Goal: Communication & Community: Answer question/provide support

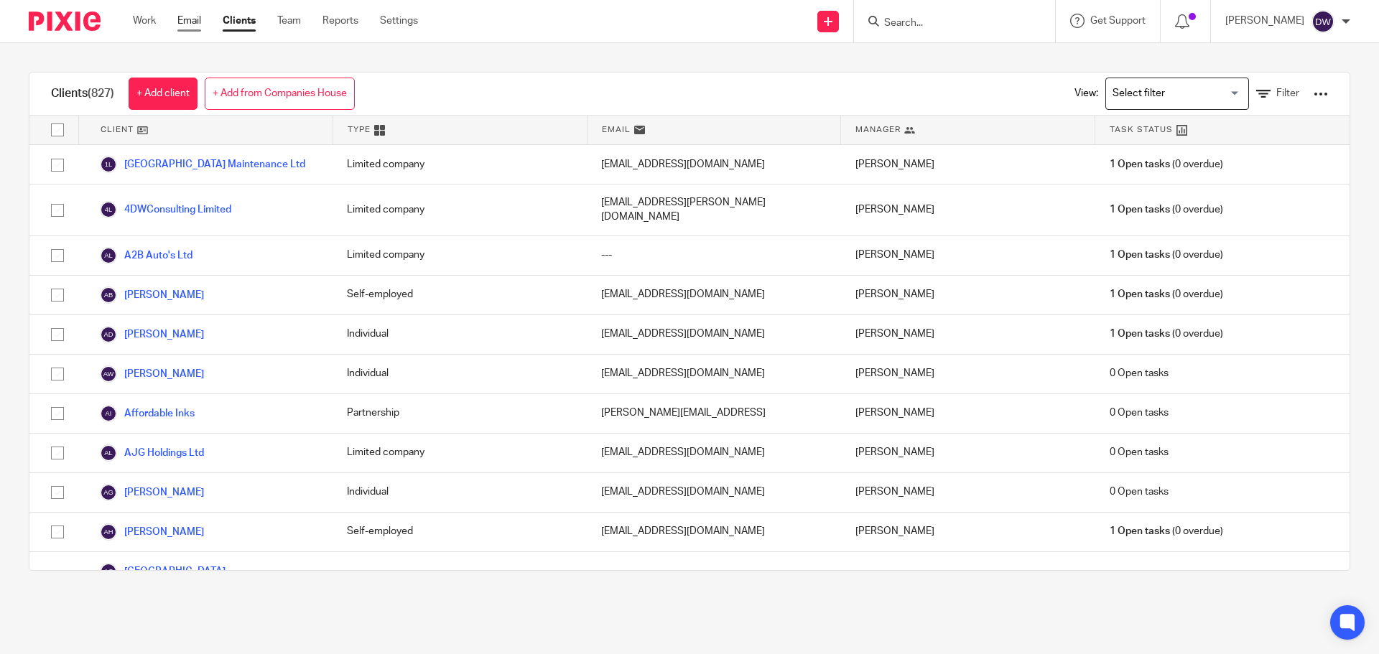
click at [200, 16] on link "Email" at bounding box center [189, 21] width 24 height 14
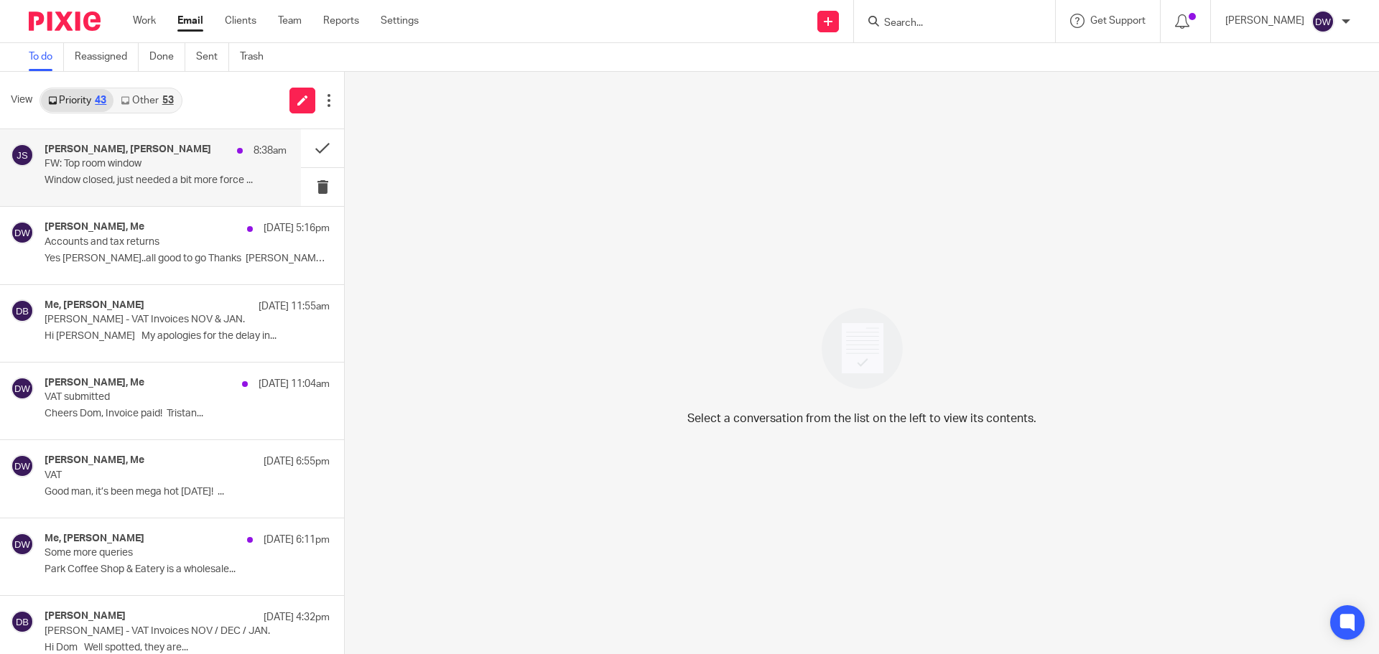
click at [190, 180] on p "Window closed, just needed a bit more force ..." at bounding box center [166, 181] width 242 height 12
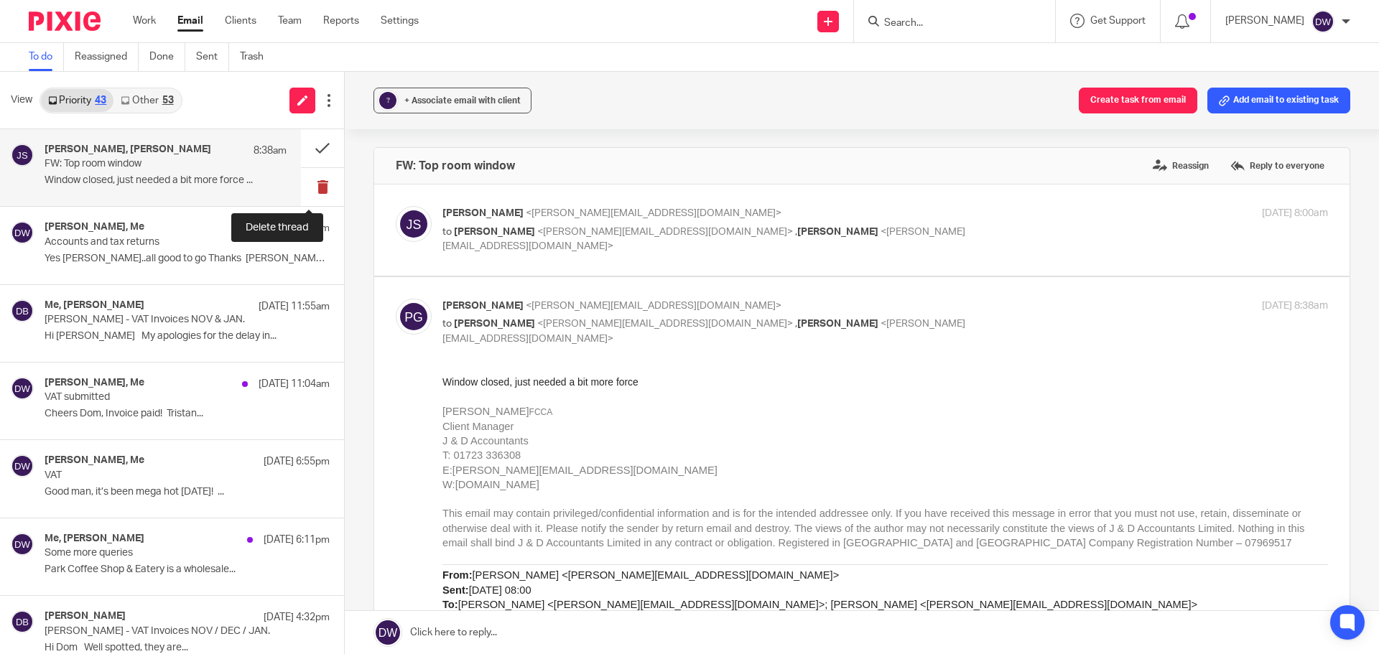
click at [321, 183] on button at bounding box center [322, 187] width 43 height 38
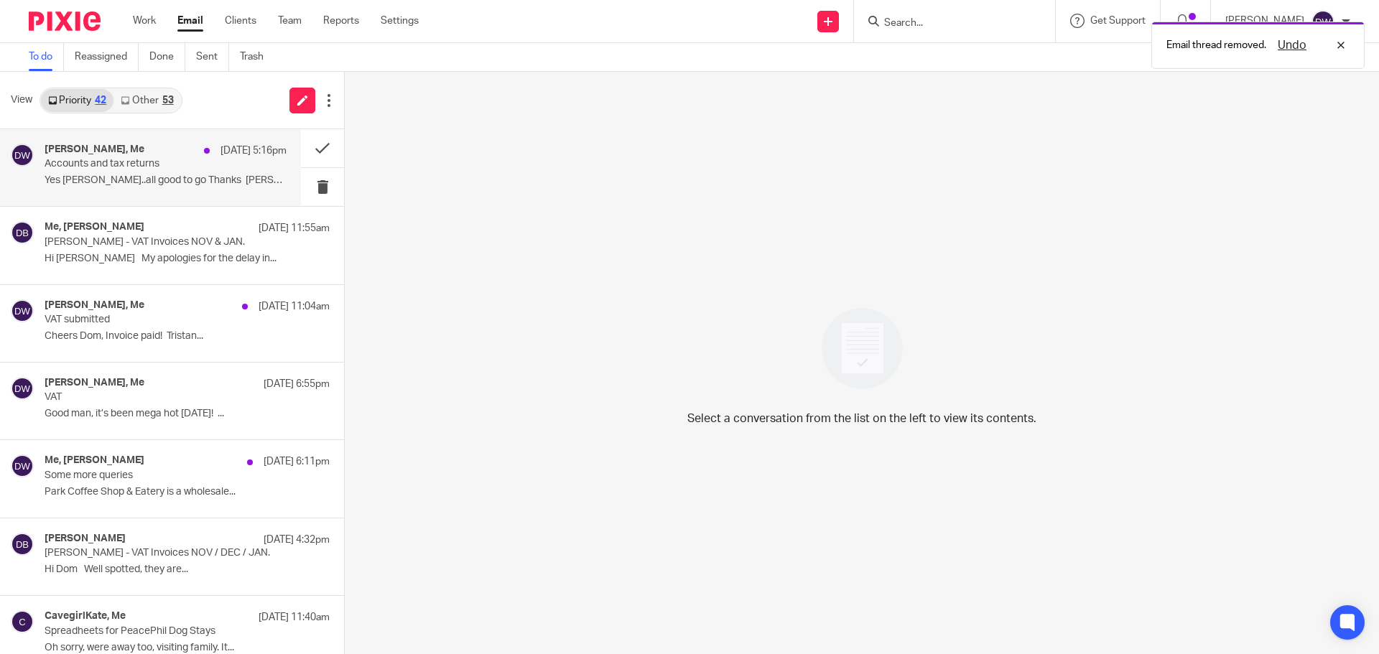
click at [167, 182] on p "Yes [PERSON_NAME]..all good to go Thanks [PERSON_NAME]..." at bounding box center [166, 181] width 242 height 12
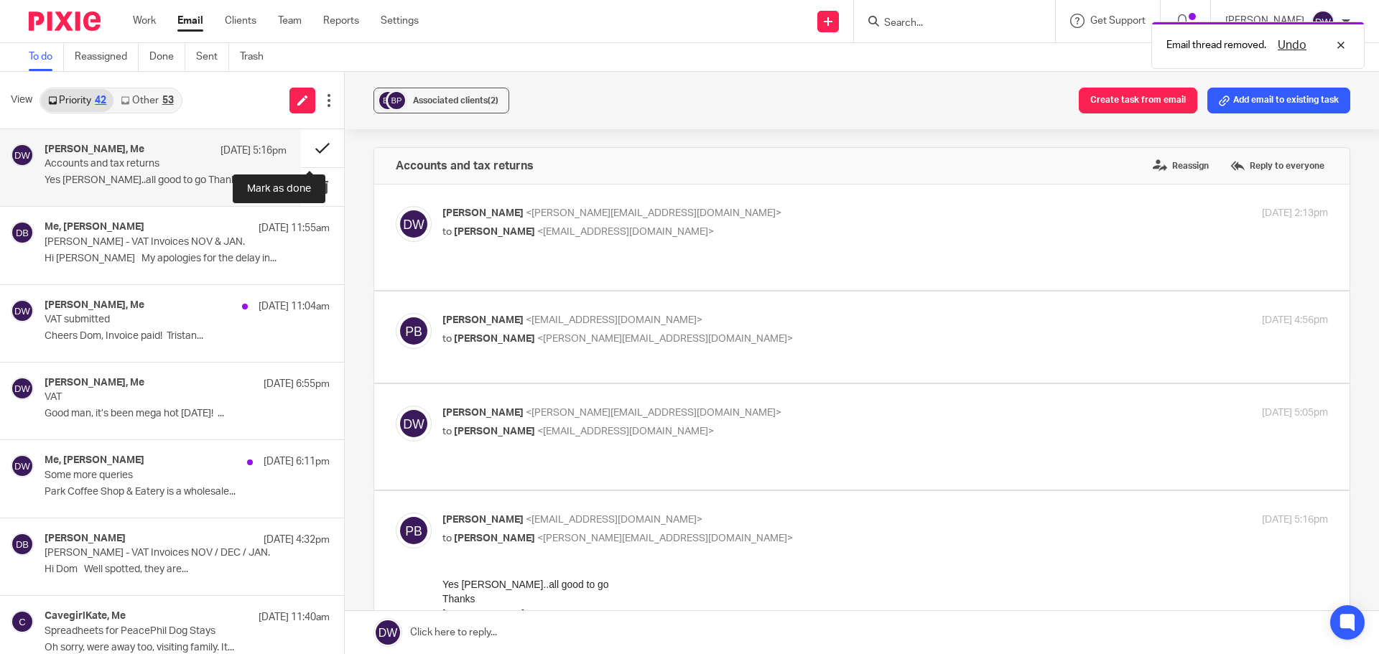
click at [315, 149] on button at bounding box center [322, 148] width 43 height 38
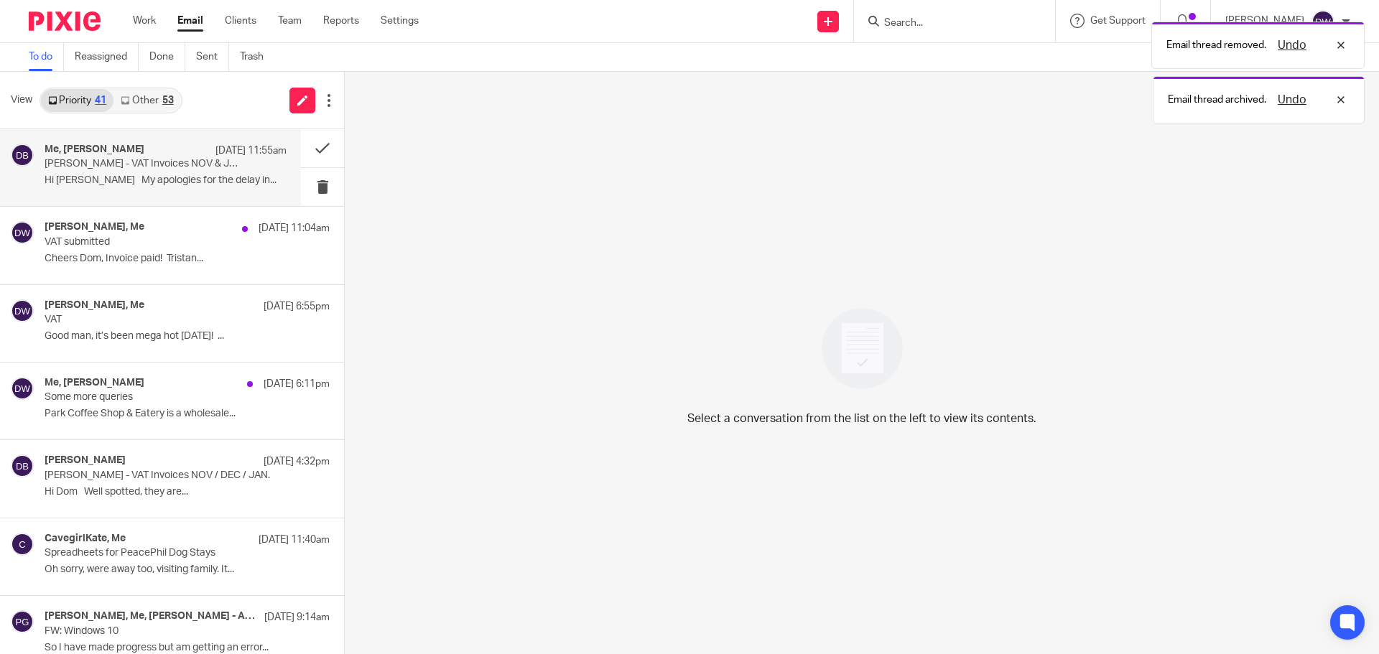
click at [182, 177] on p "Hi [PERSON_NAME] My apologies for the delay in..." at bounding box center [166, 181] width 242 height 12
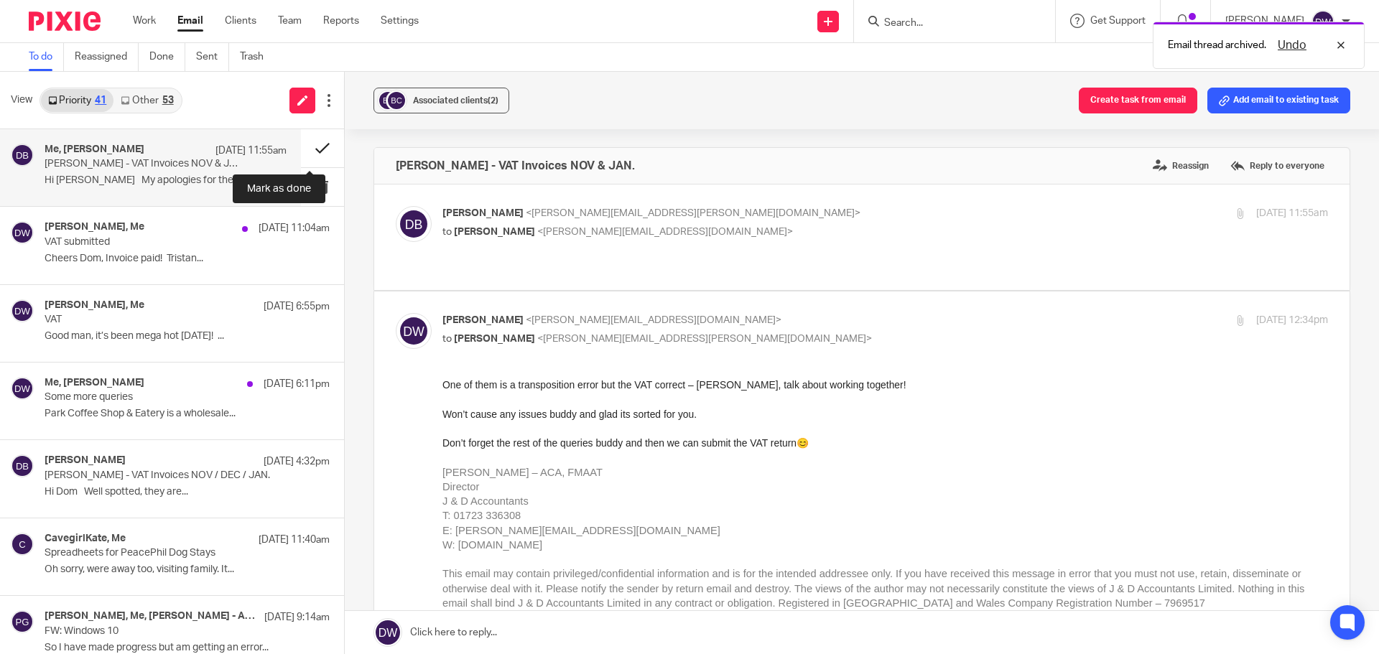
click at [304, 141] on button at bounding box center [322, 148] width 43 height 38
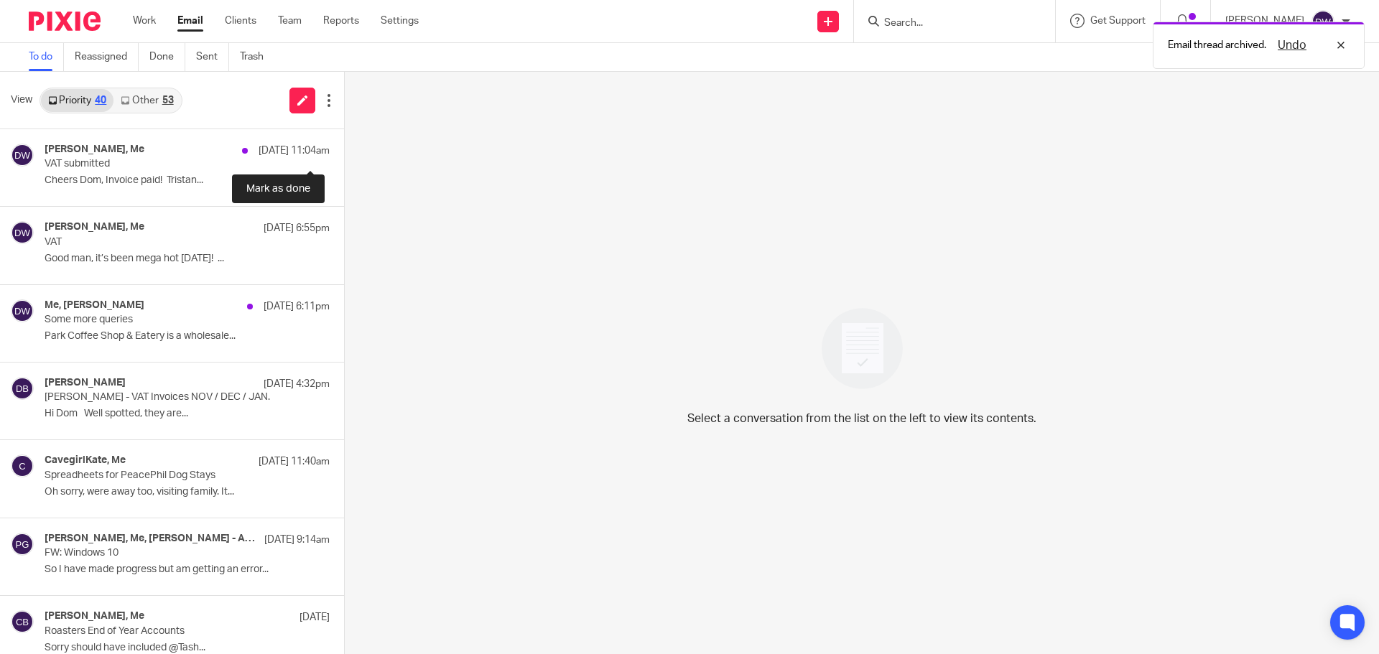
click at [344, 141] on button at bounding box center [349, 148] width 11 height 38
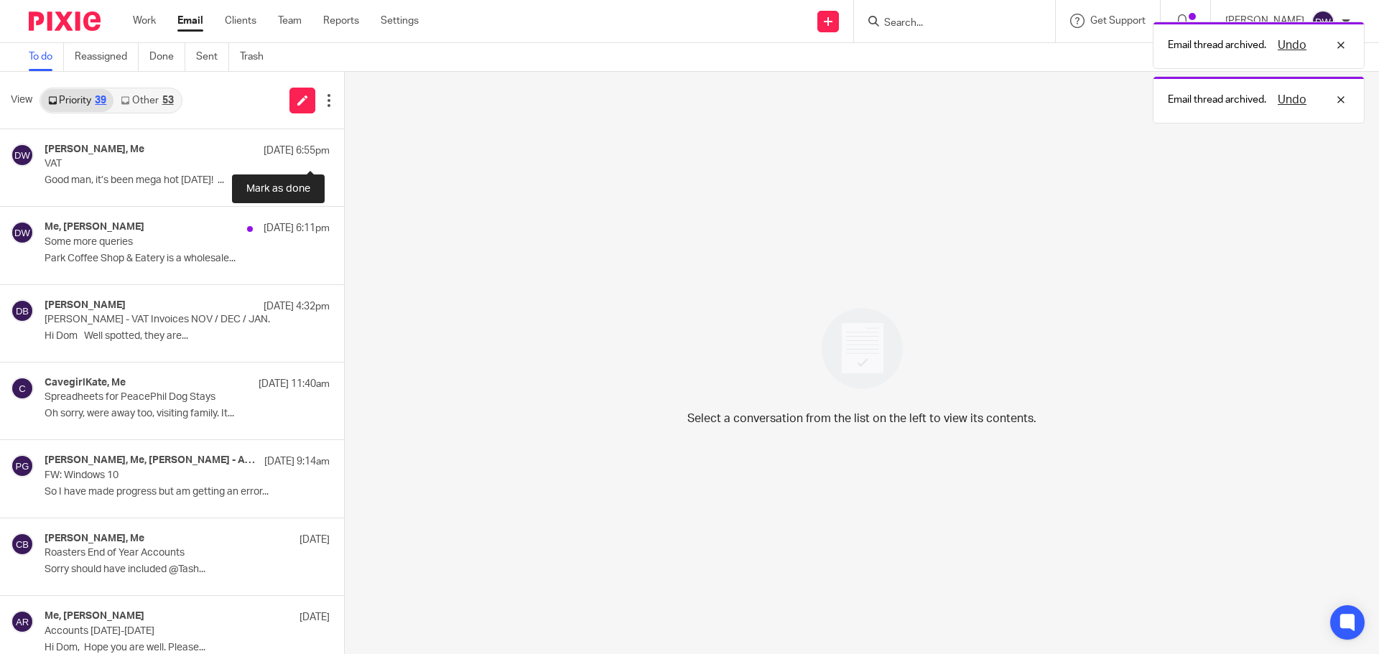
click at [344, 141] on button at bounding box center [349, 148] width 11 height 38
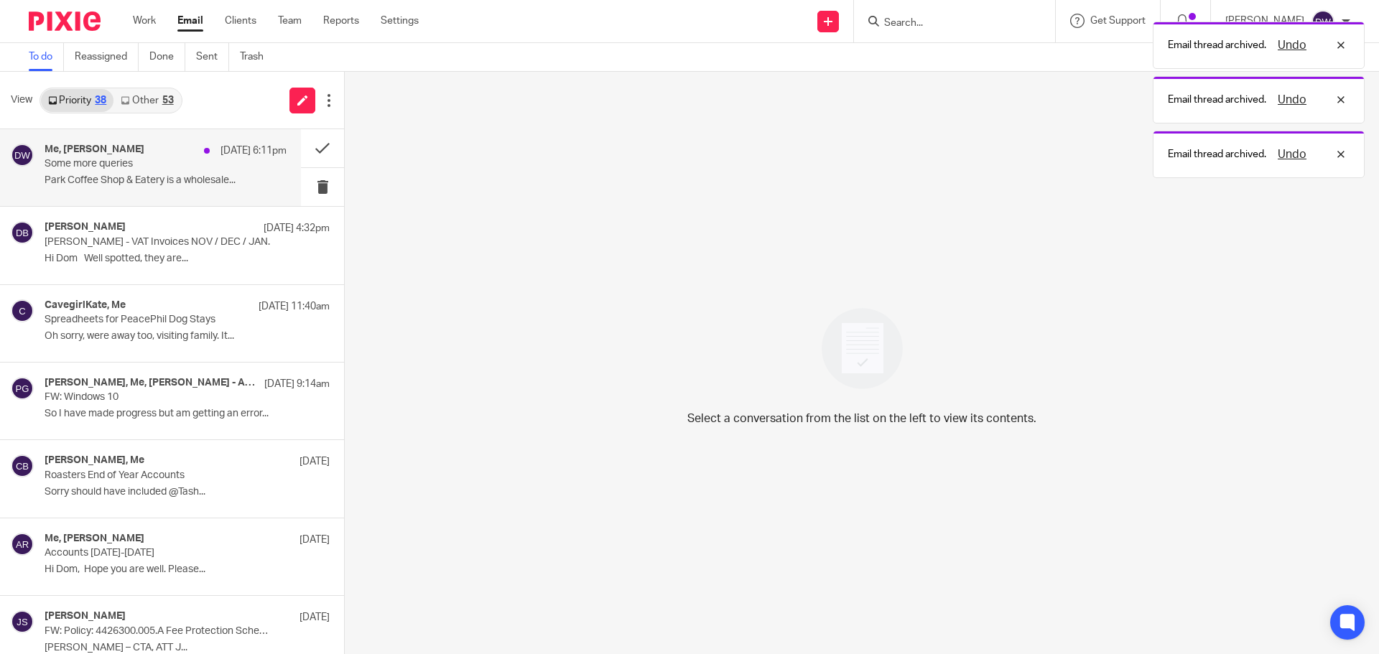
click at [189, 164] on p "Some more queries" at bounding box center [142, 164] width 194 height 12
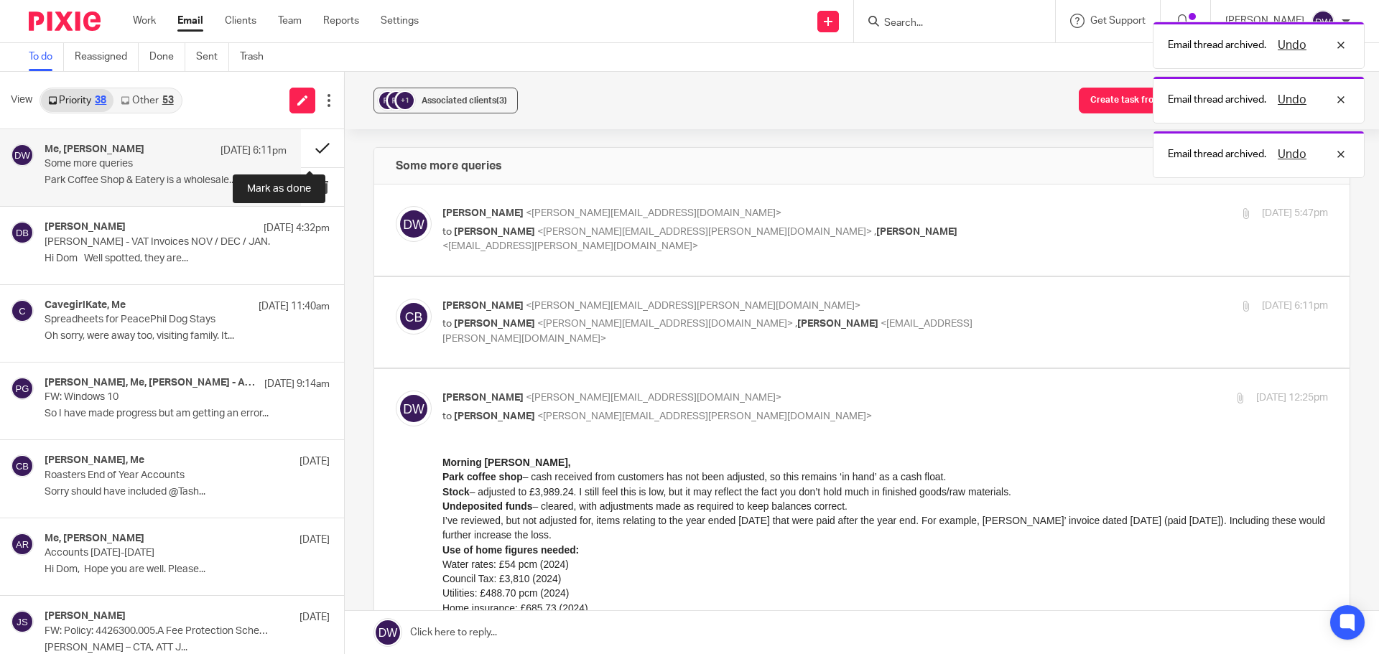
click at [319, 148] on button at bounding box center [322, 148] width 43 height 38
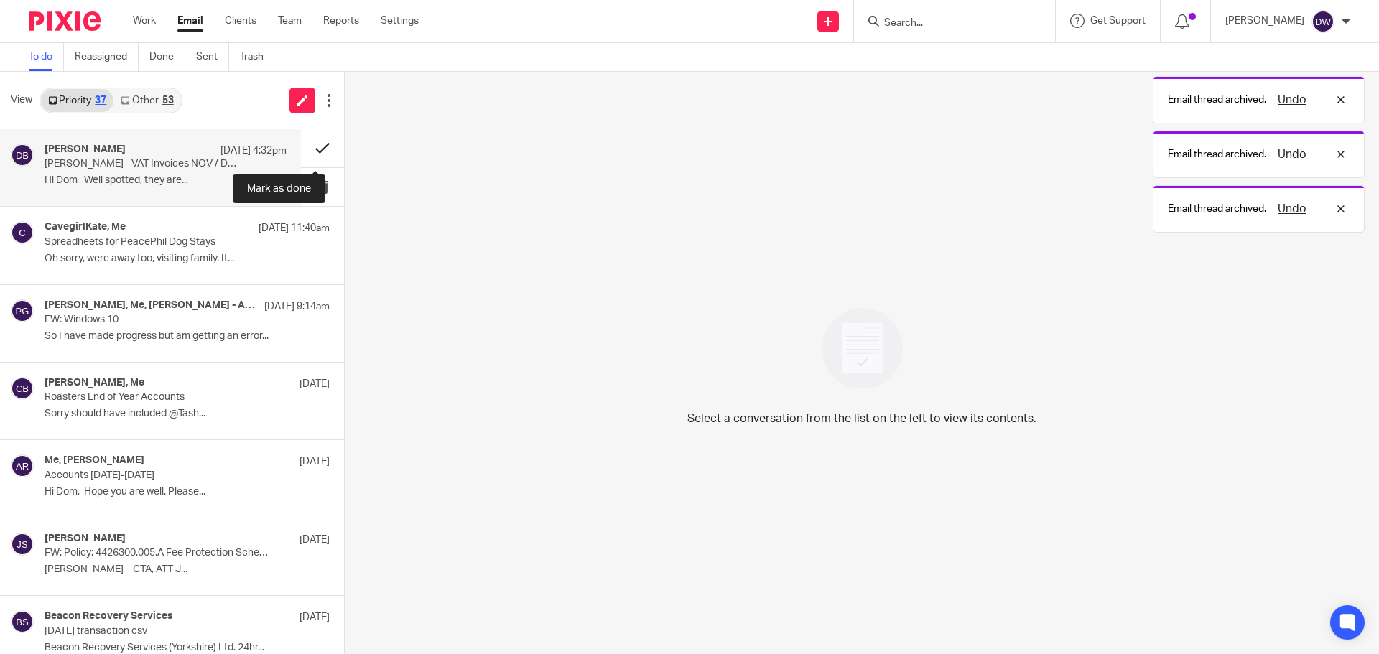
click at [320, 148] on button at bounding box center [322, 148] width 43 height 38
